Goal: Entertainment & Leisure: Consume media (video, audio)

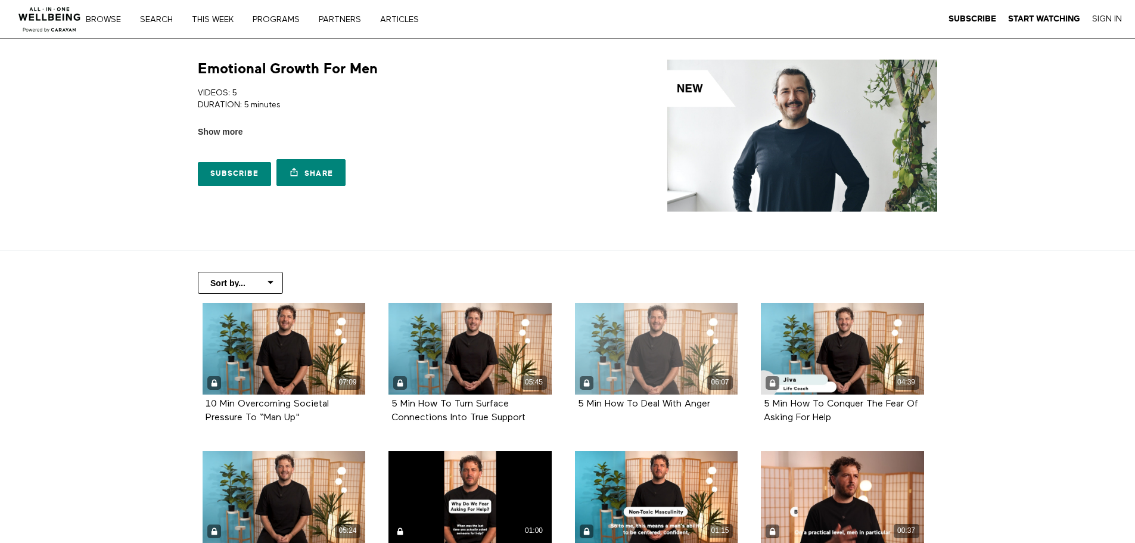
click at [659, 328] on div "06:07" at bounding box center [656, 349] width 163 height 92
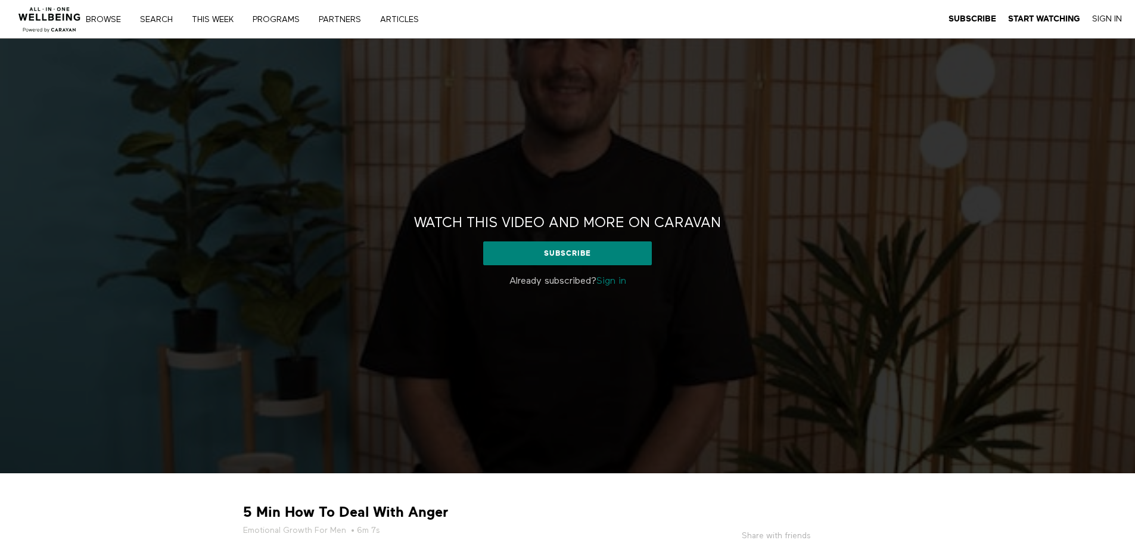
click at [618, 279] on link "Sign in" at bounding box center [611, 281] width 30 height 10
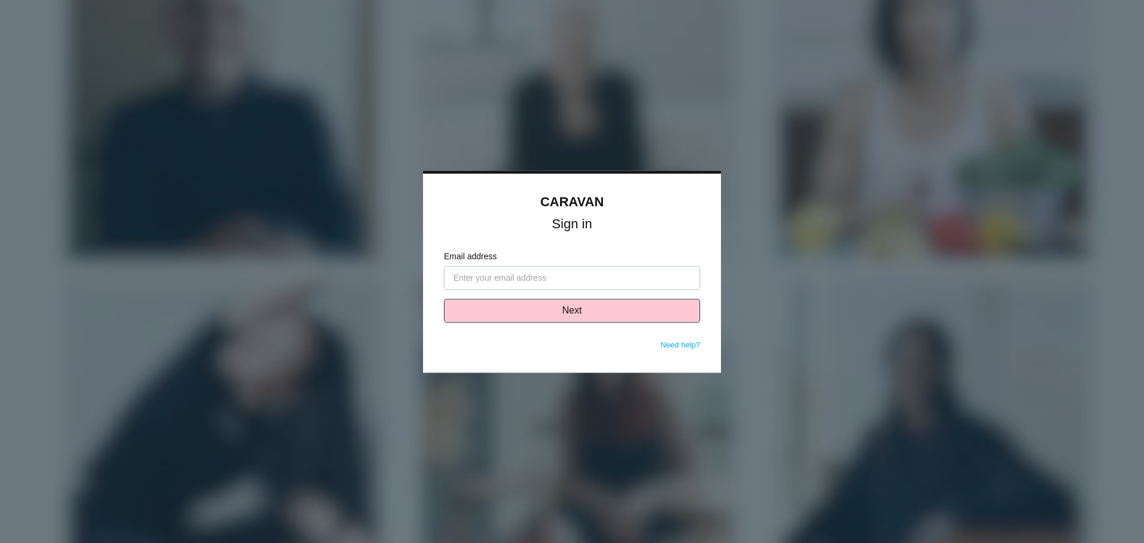
click at [554, 272] on input "Email address" at bounding box center [572, 278] width 256 height 24
type input "[EMAIL_ADDRESS][DOMAIN_NAME]"
click at [618, 311] on button "Next" at bounding box center [572, 310] width 256 height 24
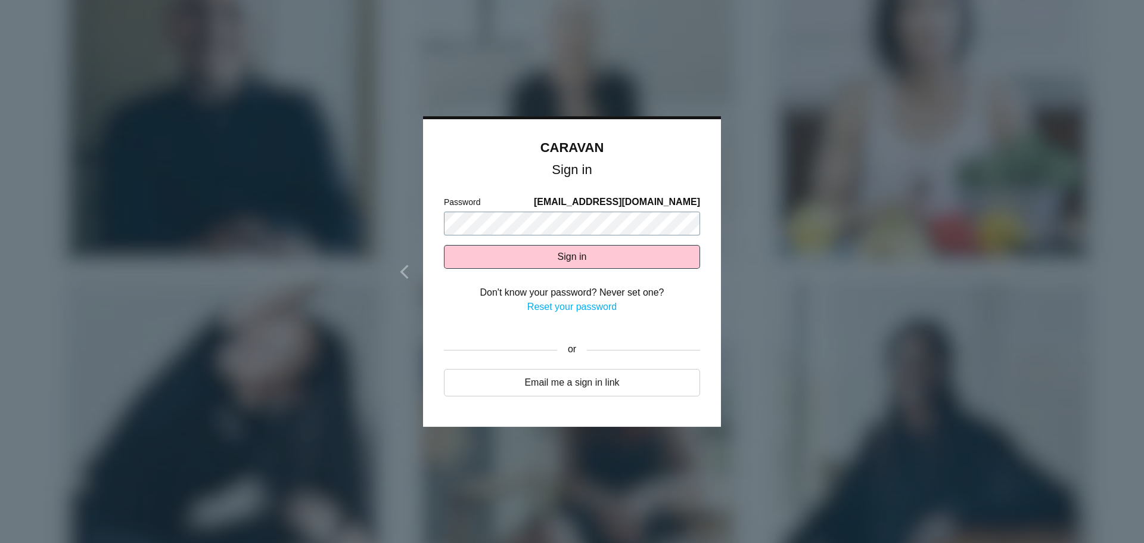
click at [444, 245] on button "Sign in" at bounding box center [572, 257] width 256 height 24
